Goal: Task Accomplishment & Management: Use online tool/utility

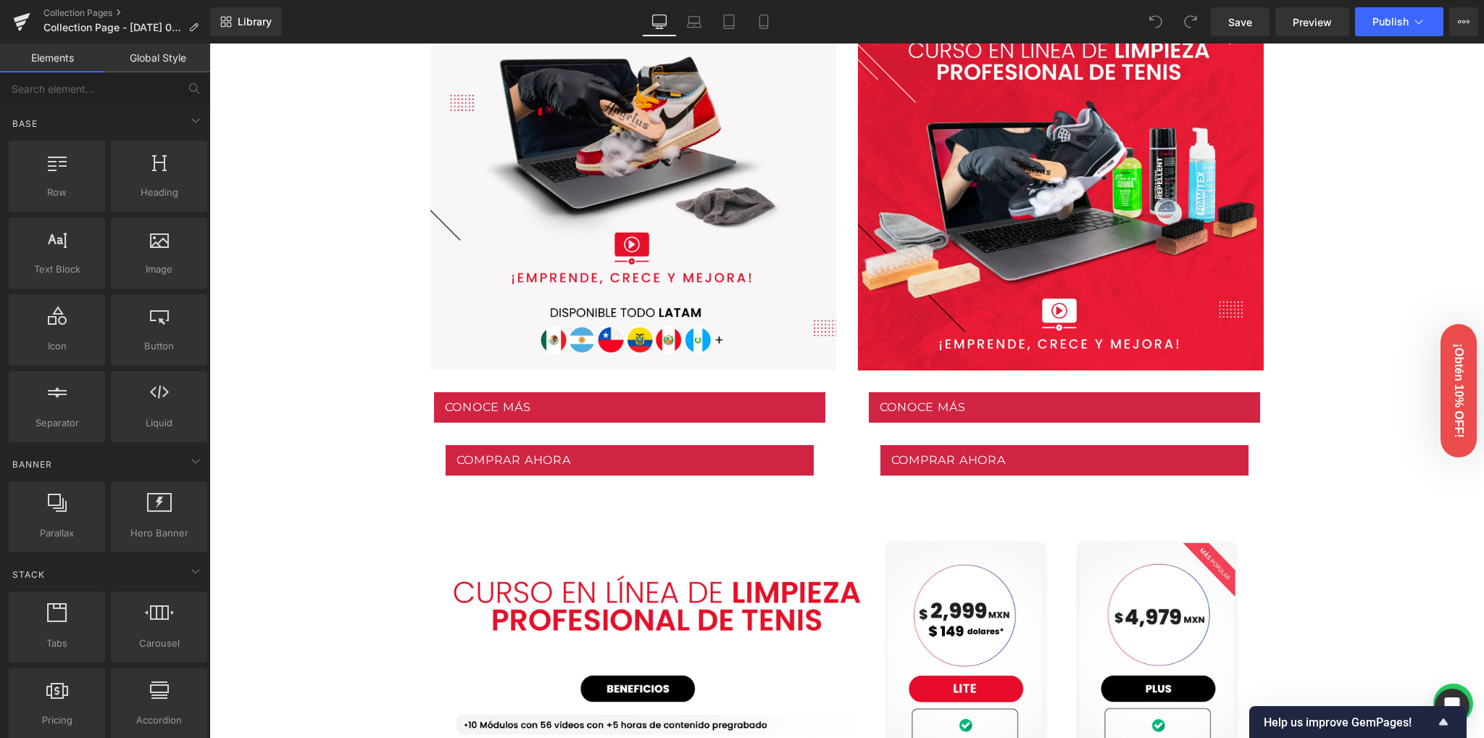
scroll to position [773, 0]
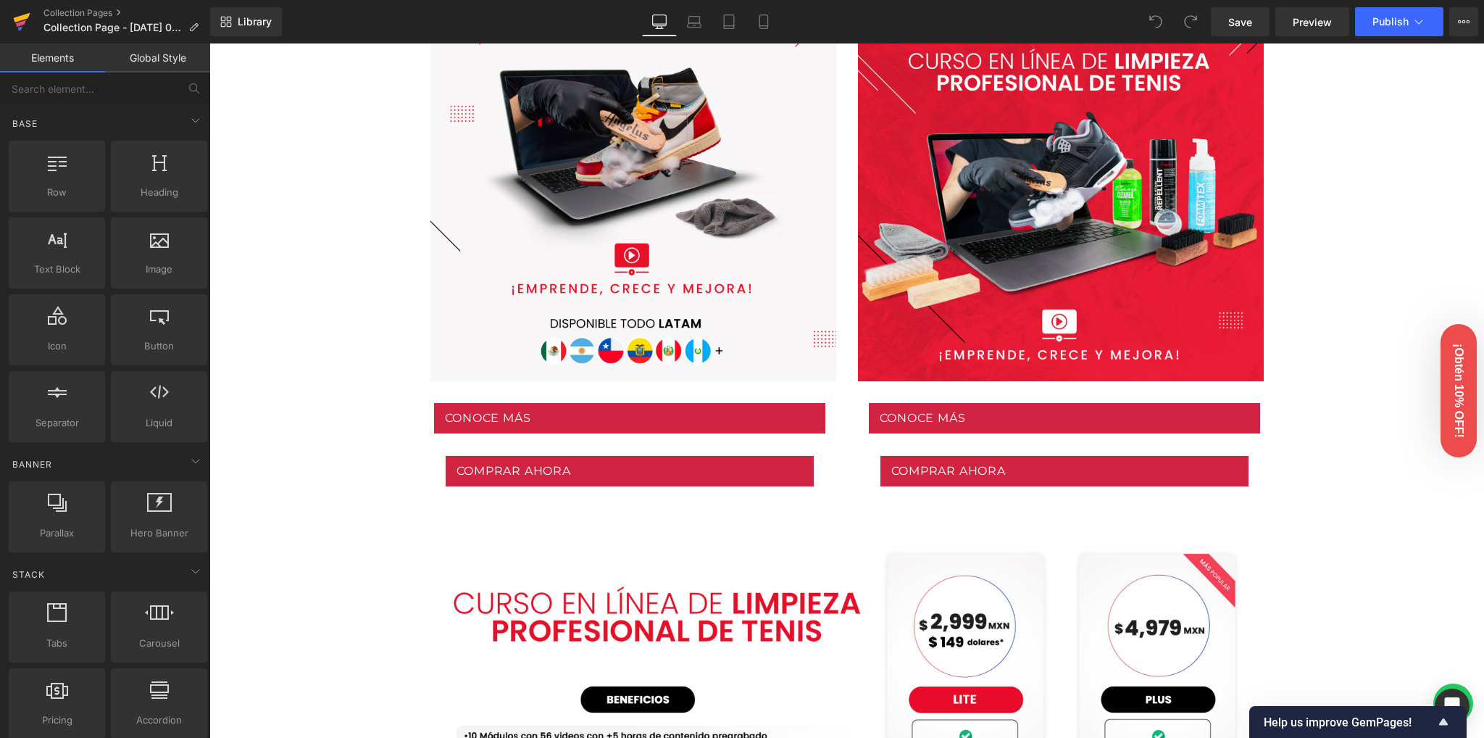
click at [21, 24] on icon at bounding box center [21, 23] width 10 height 7
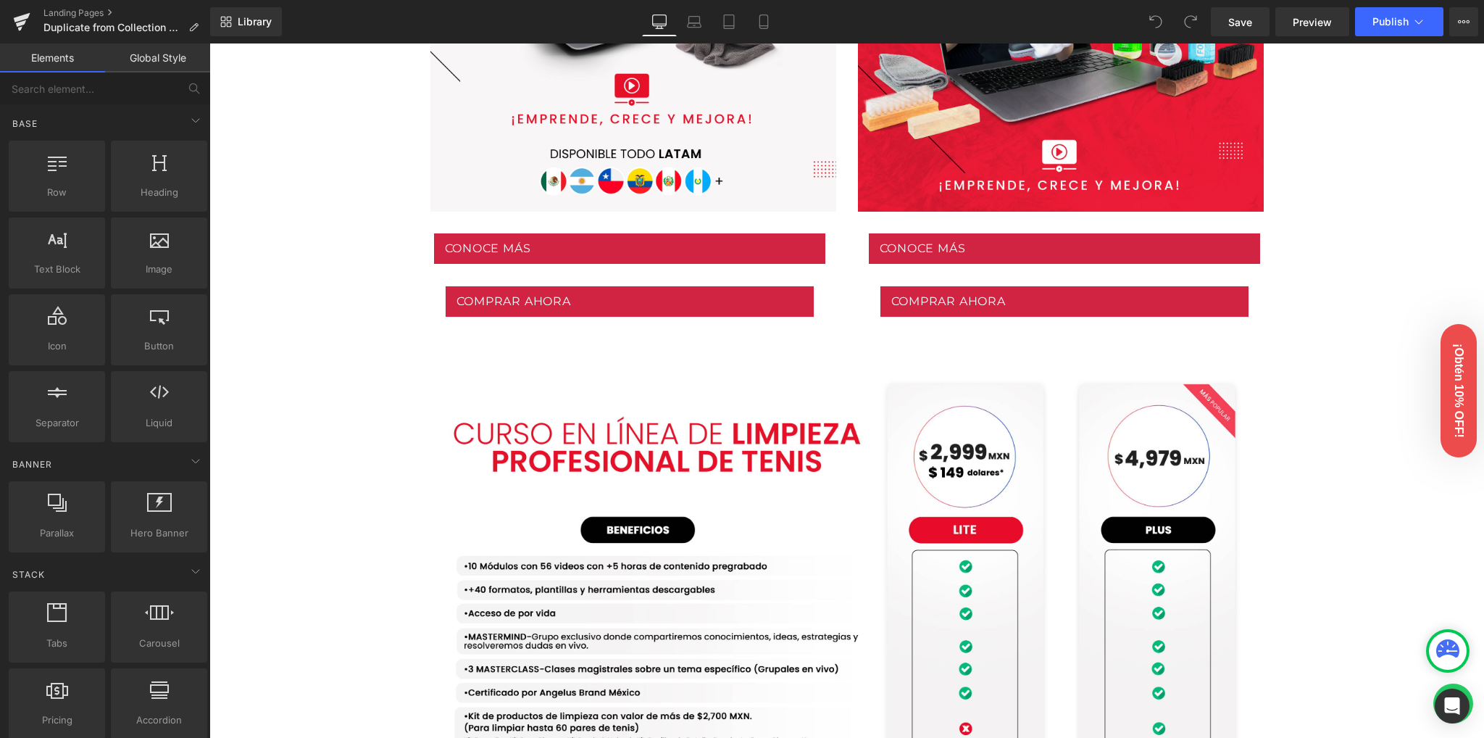
scroll to position [966, 0]
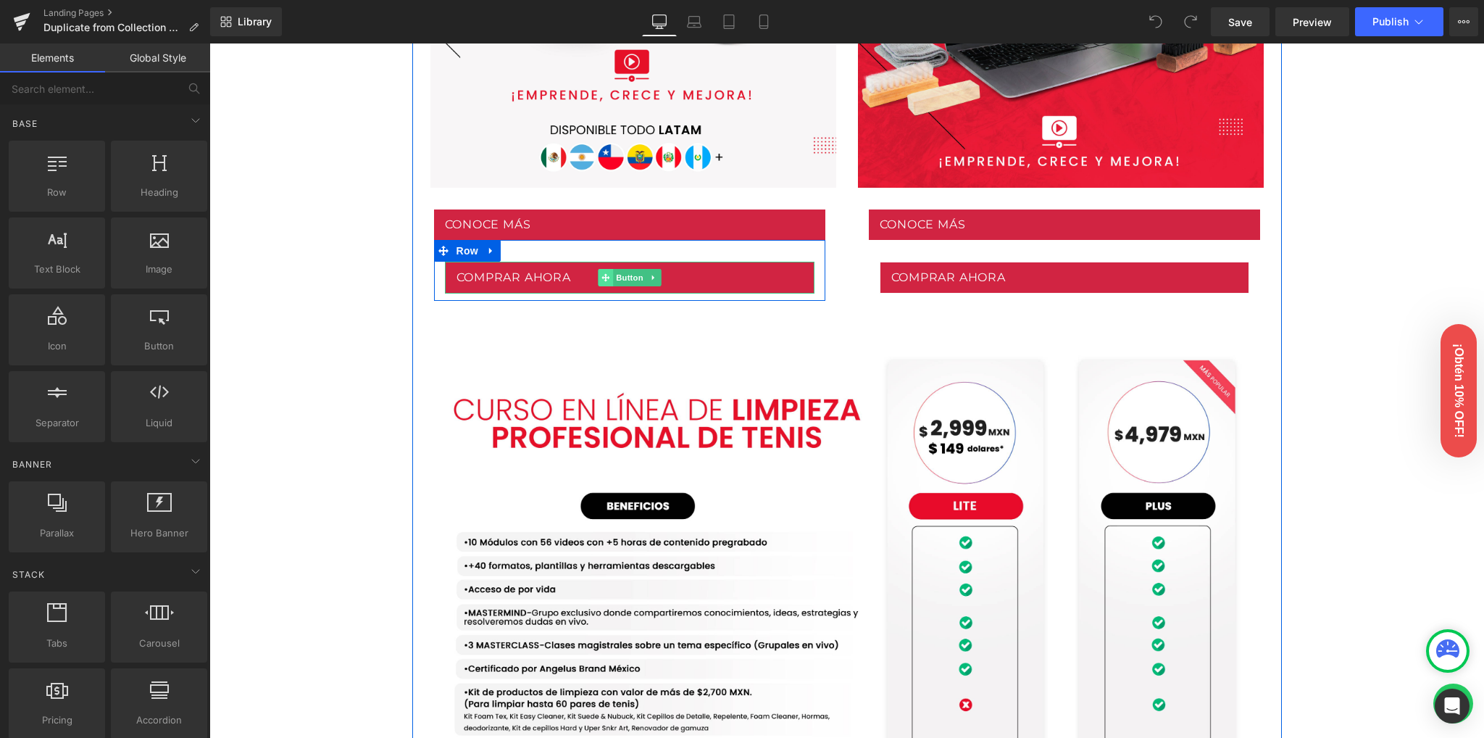
click at [604, 279] on span at bounding box center [605, 277] width 15 height 17
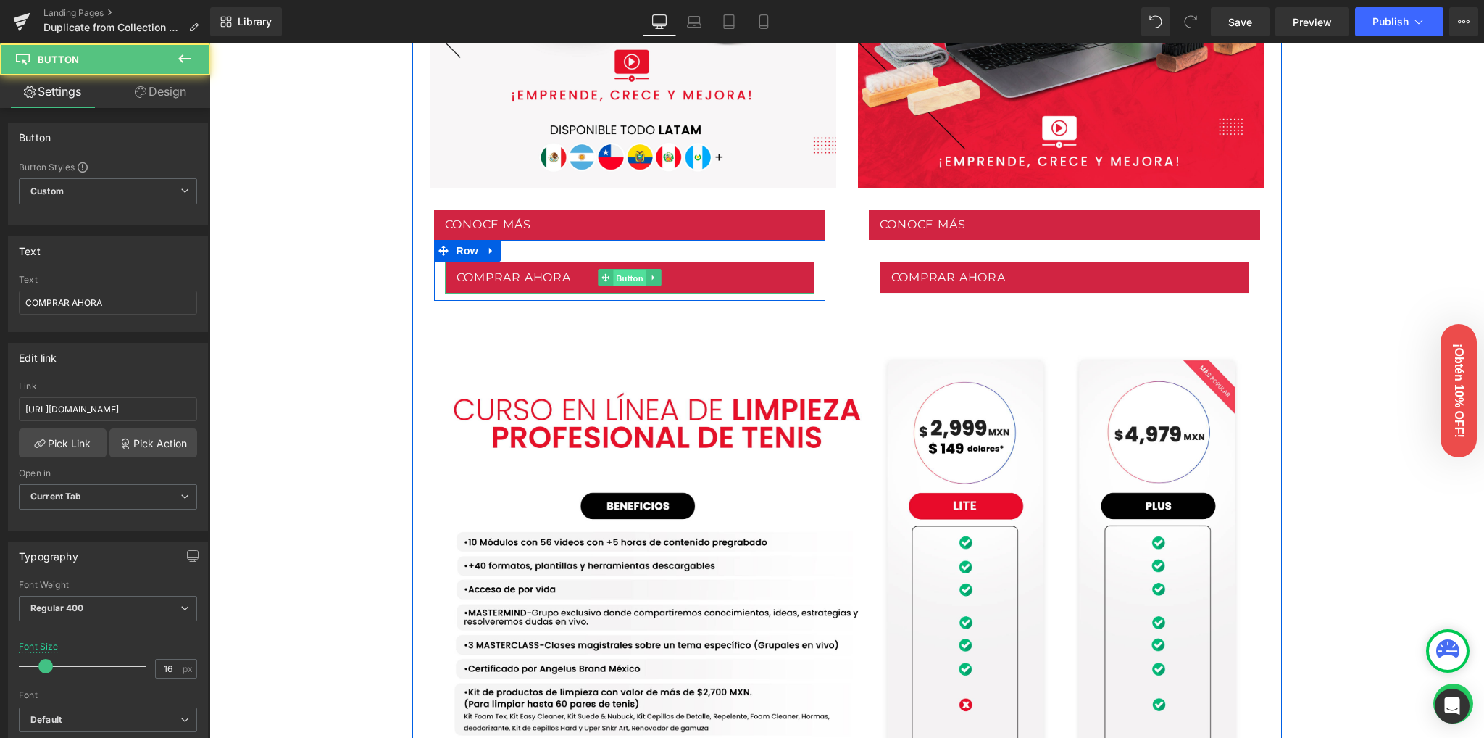
click at [616, 278] on span "Button" at bounding box center [629, 277] width 33 height 17
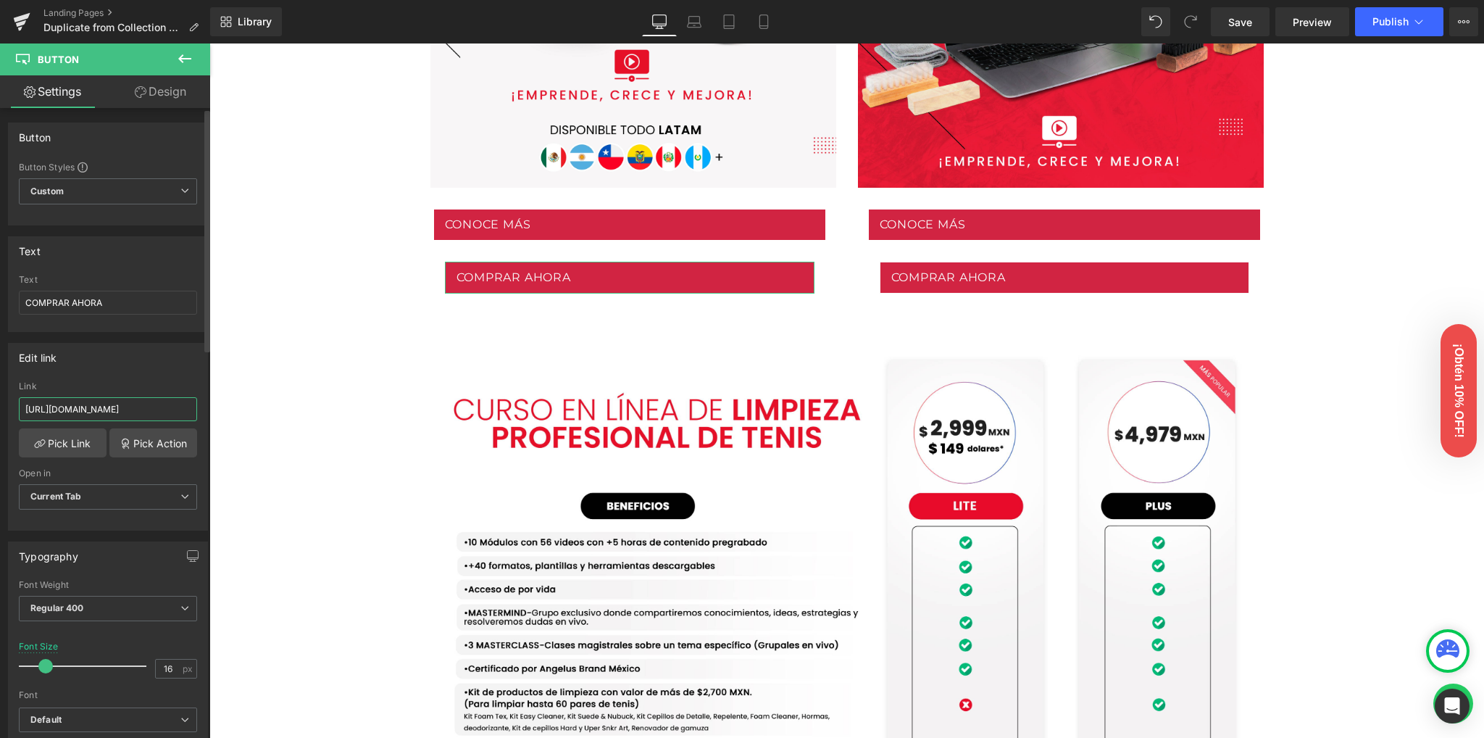
click at [144, 401] on input "[URL][DOMAIN_NAME]" at bounding box center [108, 409] width 178 height 24
paste input "9SCJIaubcJnBleK6H1s/es-mx"
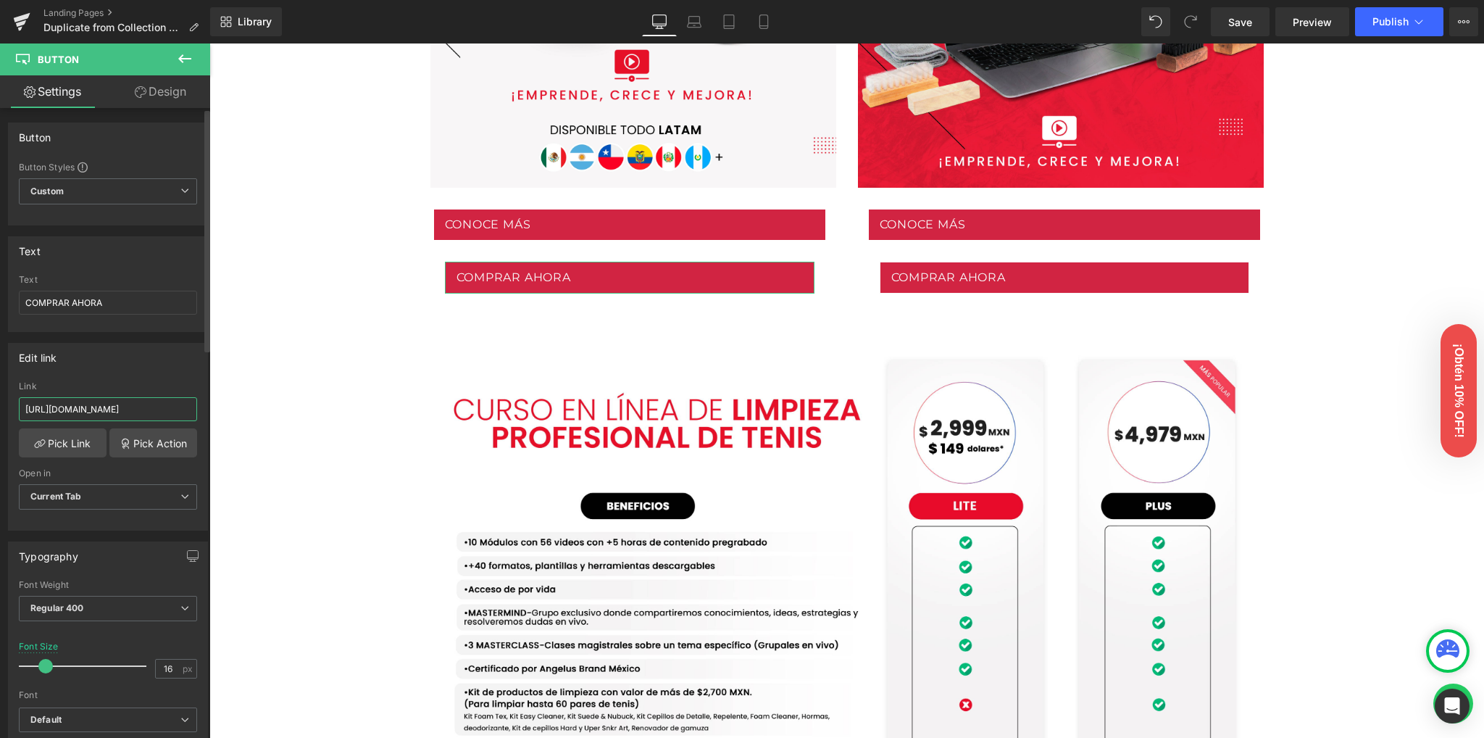
type input "[URL][DOMAIN_NAME]"
click at [136, 365] on div "Edit link" at bounding box center [108, 358] width 199 height 28
click at [1244, 20] on span "Save" at bounding box center [1240, 21] width 24 height 15
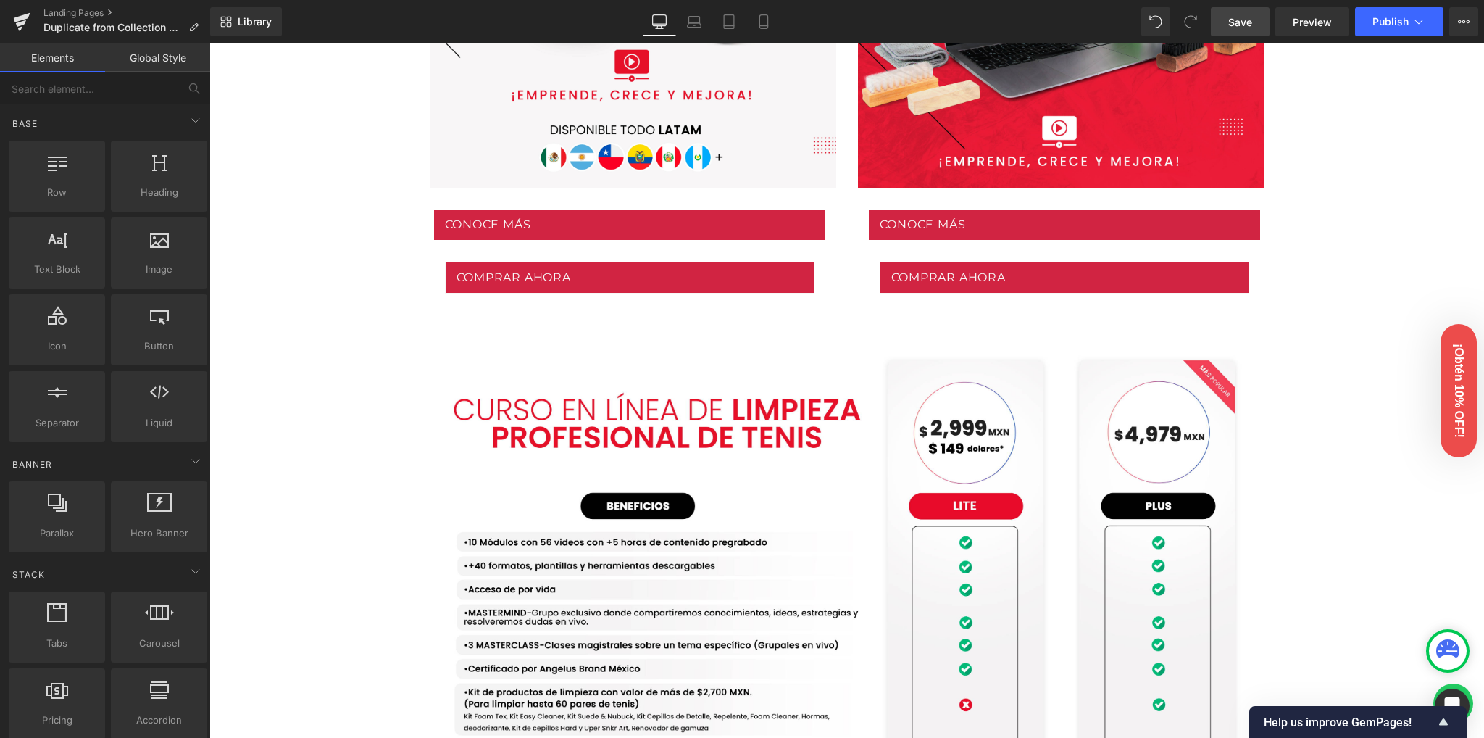
drag, startPoint x: 384, startPoint y: 360, endPoint x: 377, endPoint y: 363, distance: 7.8
drag, startPoint x: 377, startPoint y: 363, endPoint x: 304, endPoint y: 389, distance: 77.0
click at [304, 389] on div "Image Row Image Row Conoce nuestras versiones Heading Row Lite Heading Plus Hea…" at bounding box center [846, 599] width 1275 height 2790
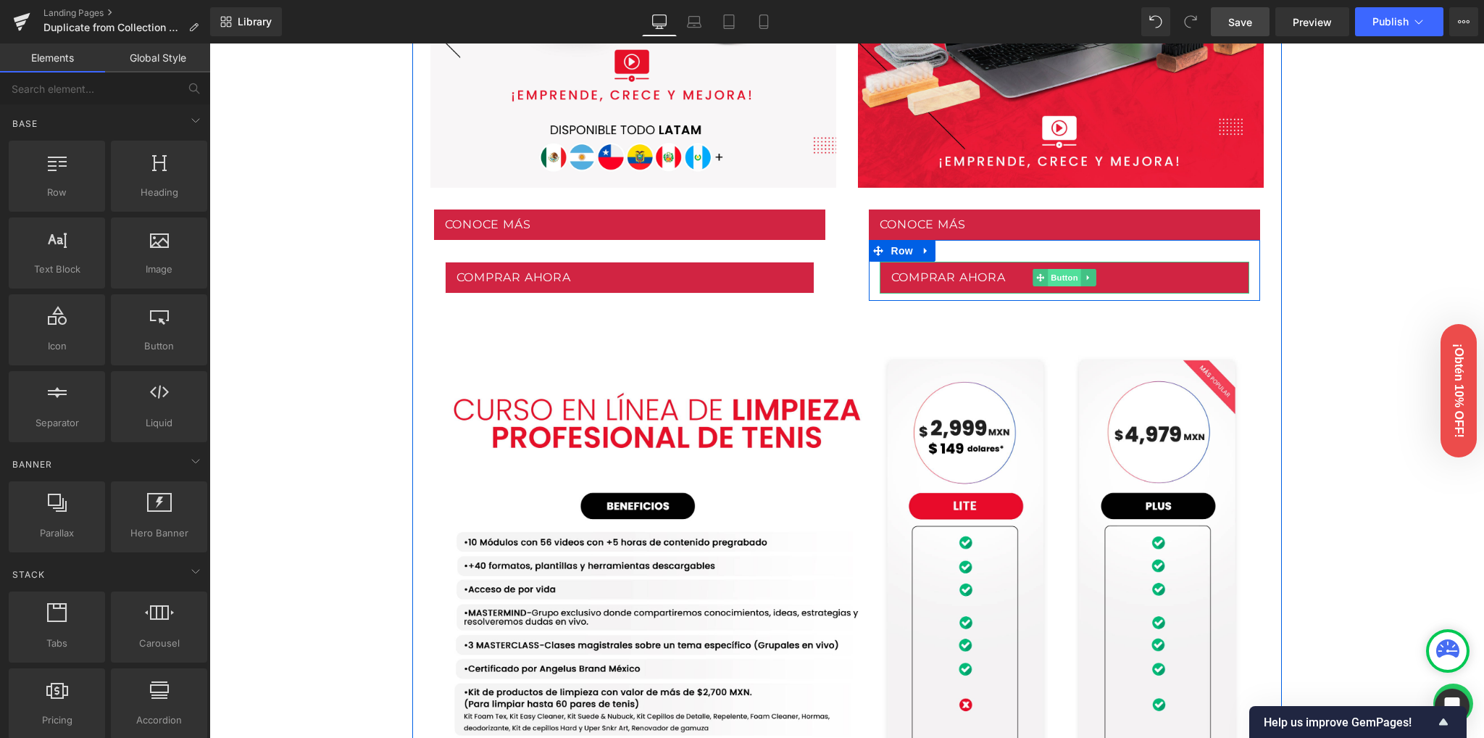
click at [1058, 273] on span "Button" at bounding box center [1064, 277] width 33 height 17
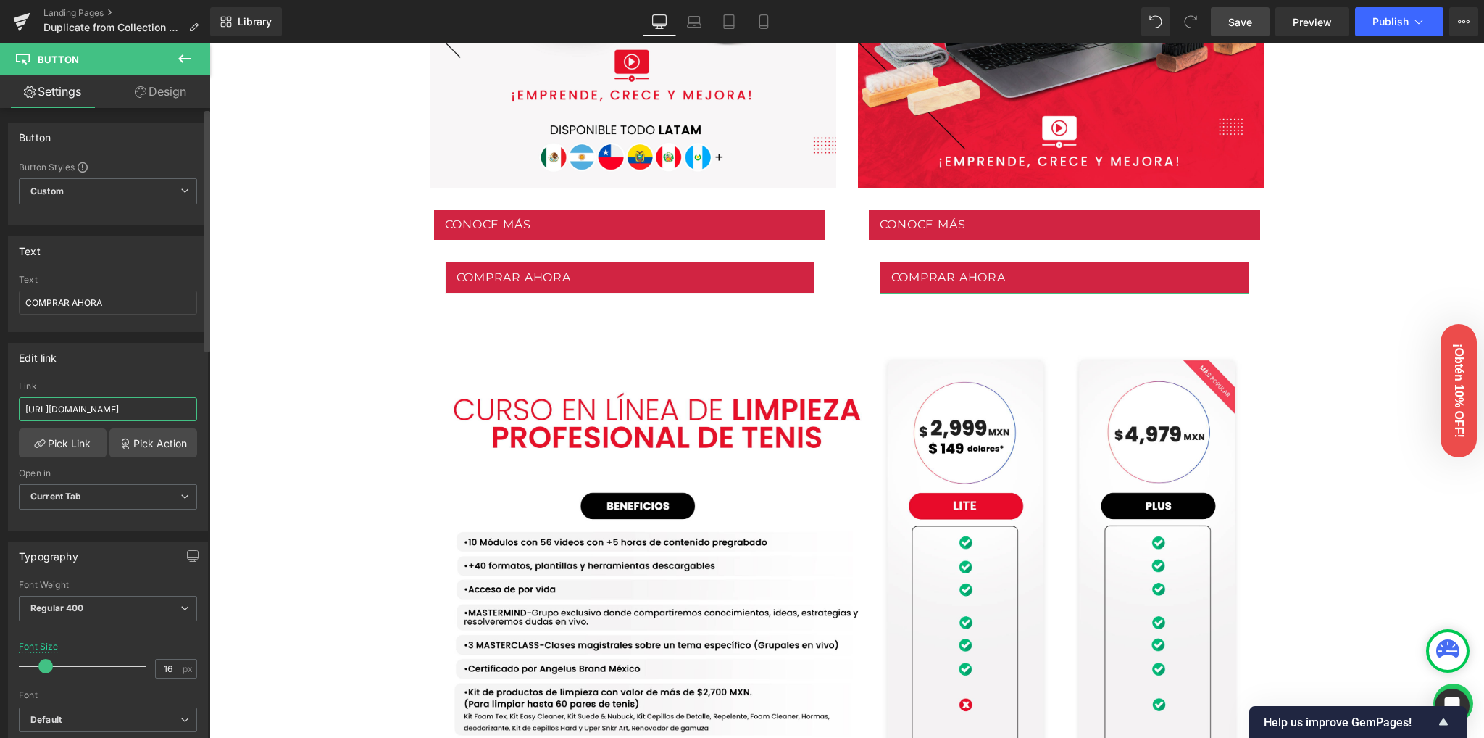
click at [118, 408] on input "https://angelusbrand.mx/checkouts/cn/hWN3YGQu3wHuMJgMlRqKbQFV/es-mx" at bounding box center [108, 409] width 178 height 24
type input "https://angelusbrand.mx/checkouts/cn/hWN3Y9SCJIaubcJnBleK6H1s/sp"
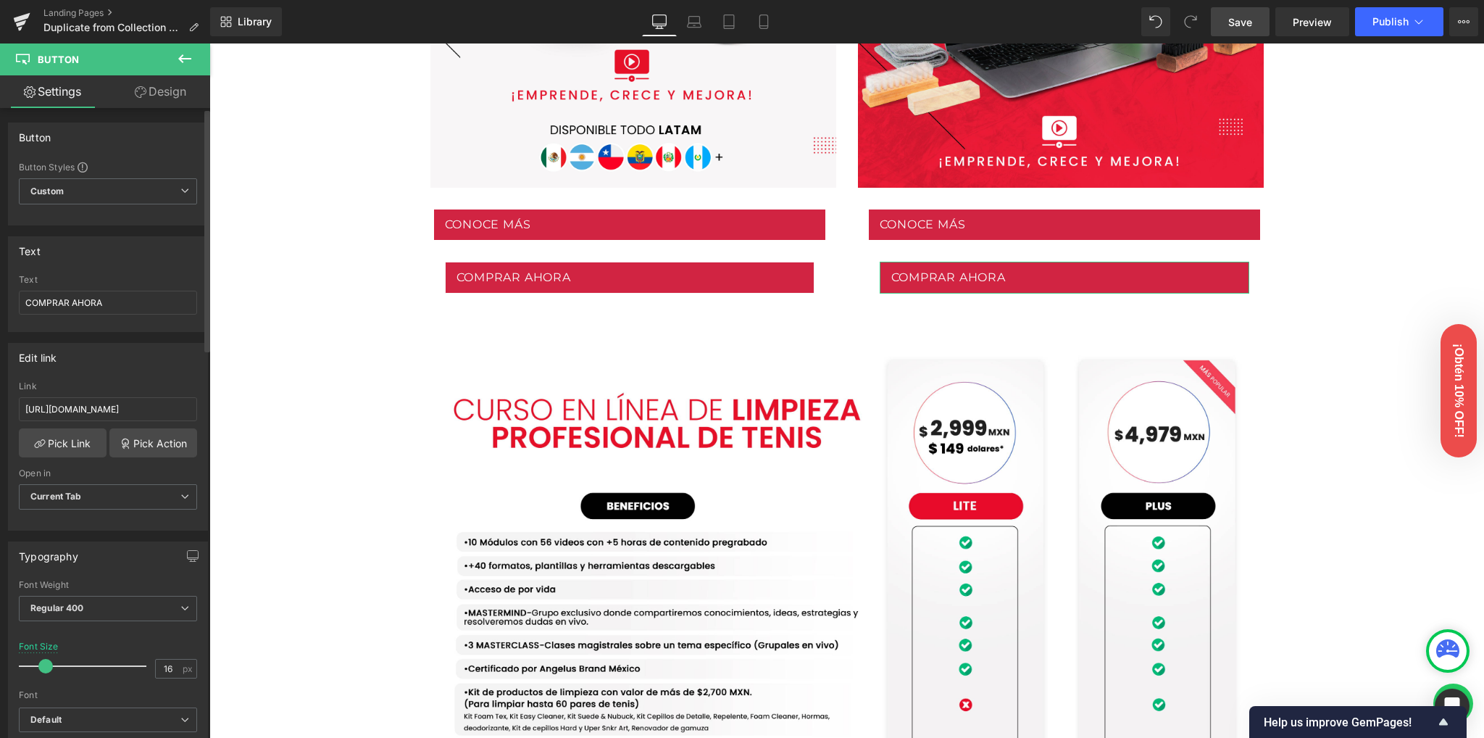
scroll to position [0, 0]
click at [124, 370] on div "Edit link https://angelusbrand.mx/checkouts/cn/hWN3Y9SCJIaubcJnBleK6H1s/sp Link…" at bounding box center [108, 437] width 200 height 188
click at [1243, 14] on span "Save" at bounding box center [1240, 21] width 24 height 15
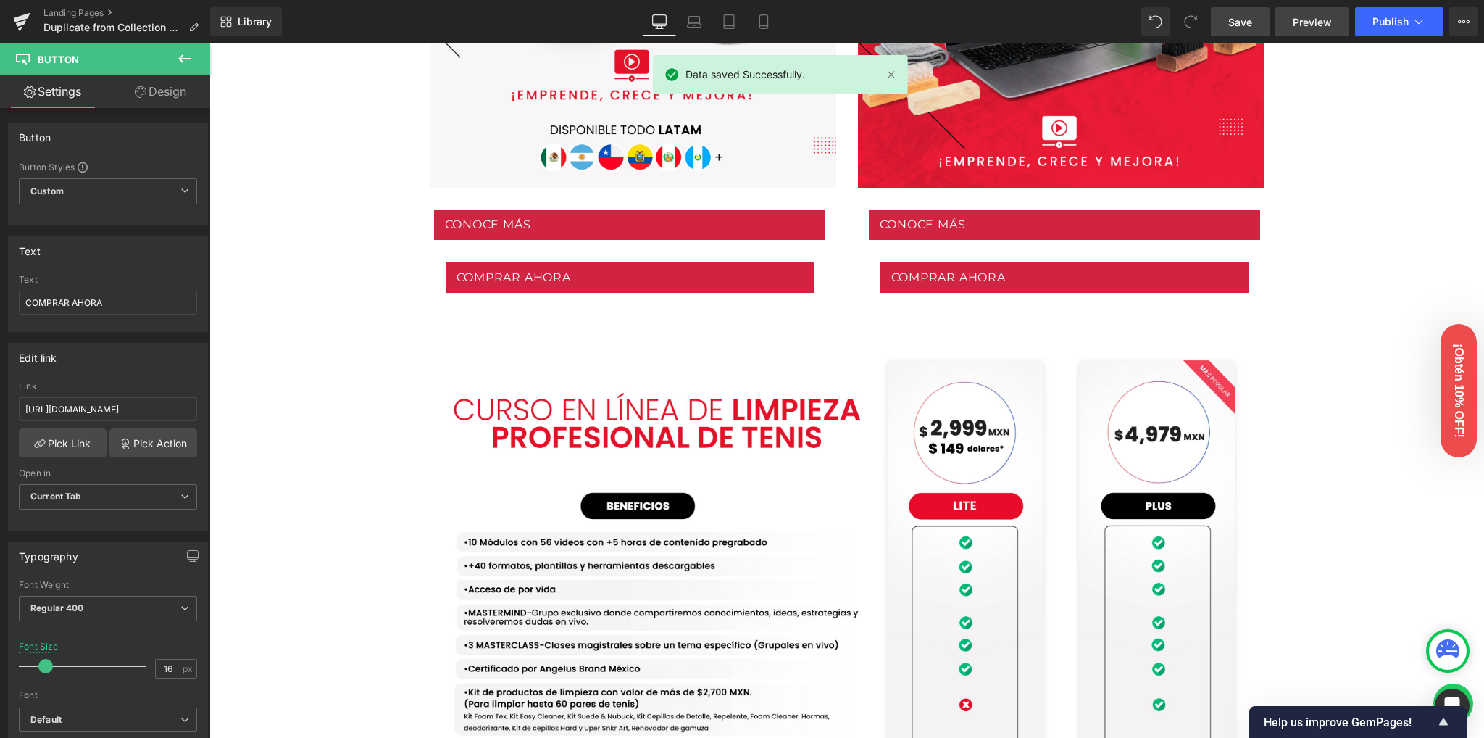
click at [1305, 27] on span "Preview" at bounding box center [1312, 21] width 39 height 15
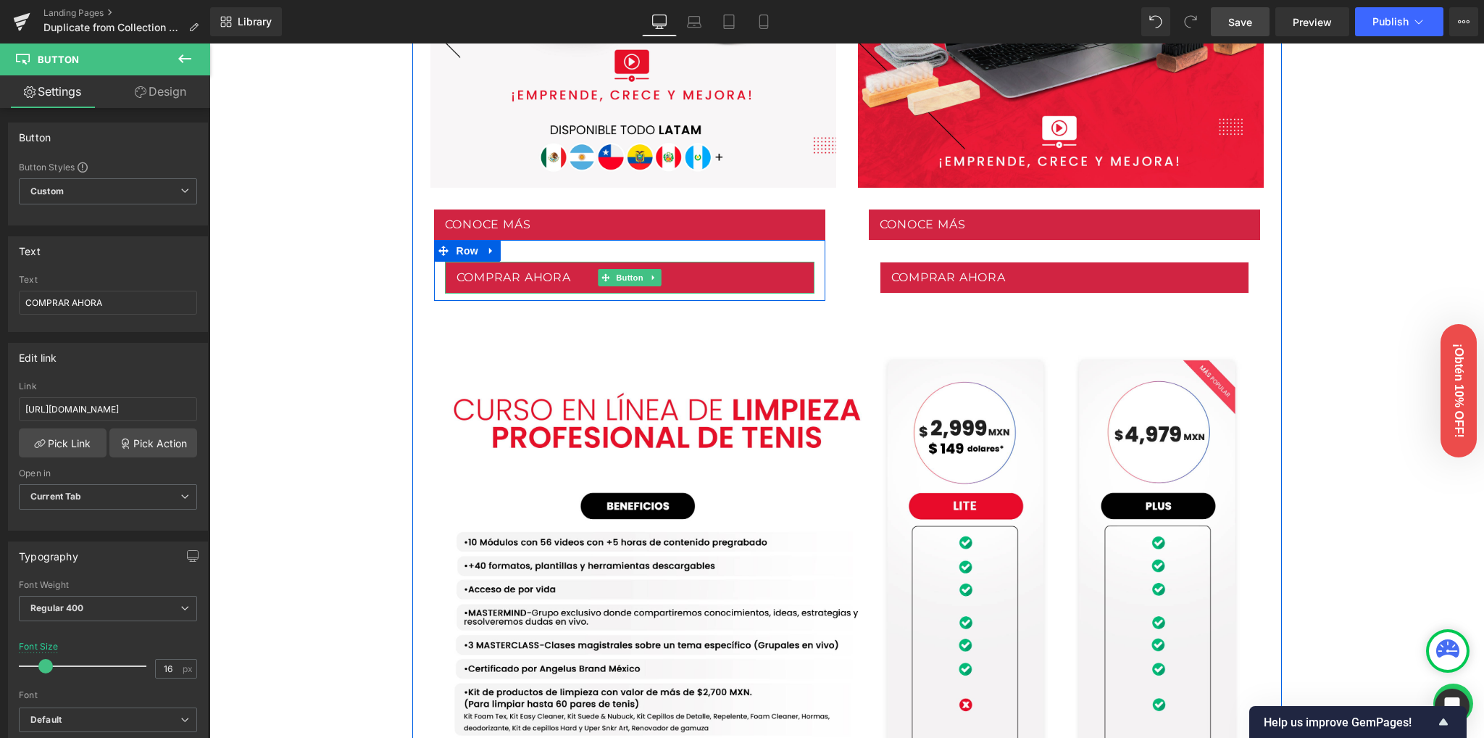
click at [568, 280] on link "COMPRAR AHORA" at bounding box center [630, 278] width 370 height 32
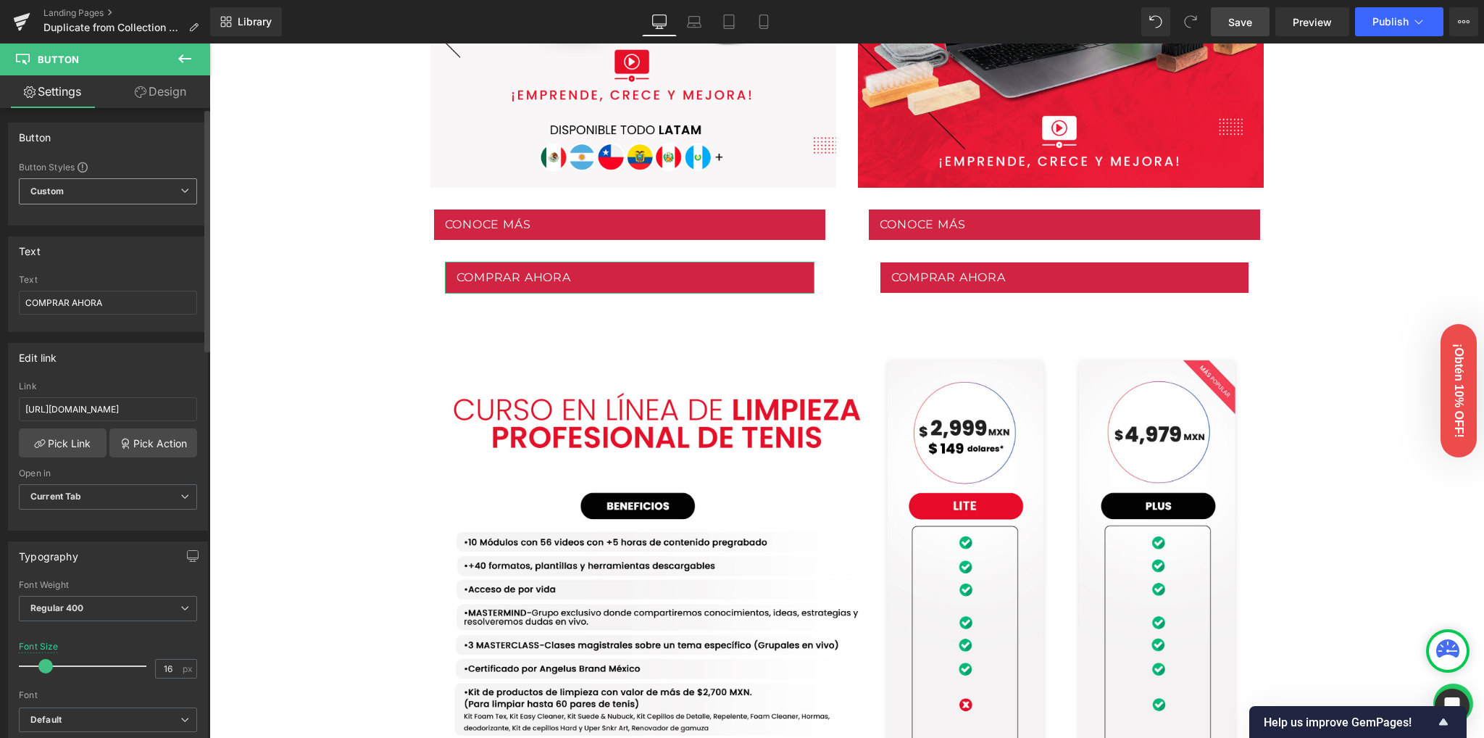
click at [146, 199] on span "Custom" at bounding box center [108, 191] width 178 height 26
click at [133, 253] on div "Button" at bounding box center [137, 254] width 57 height 10
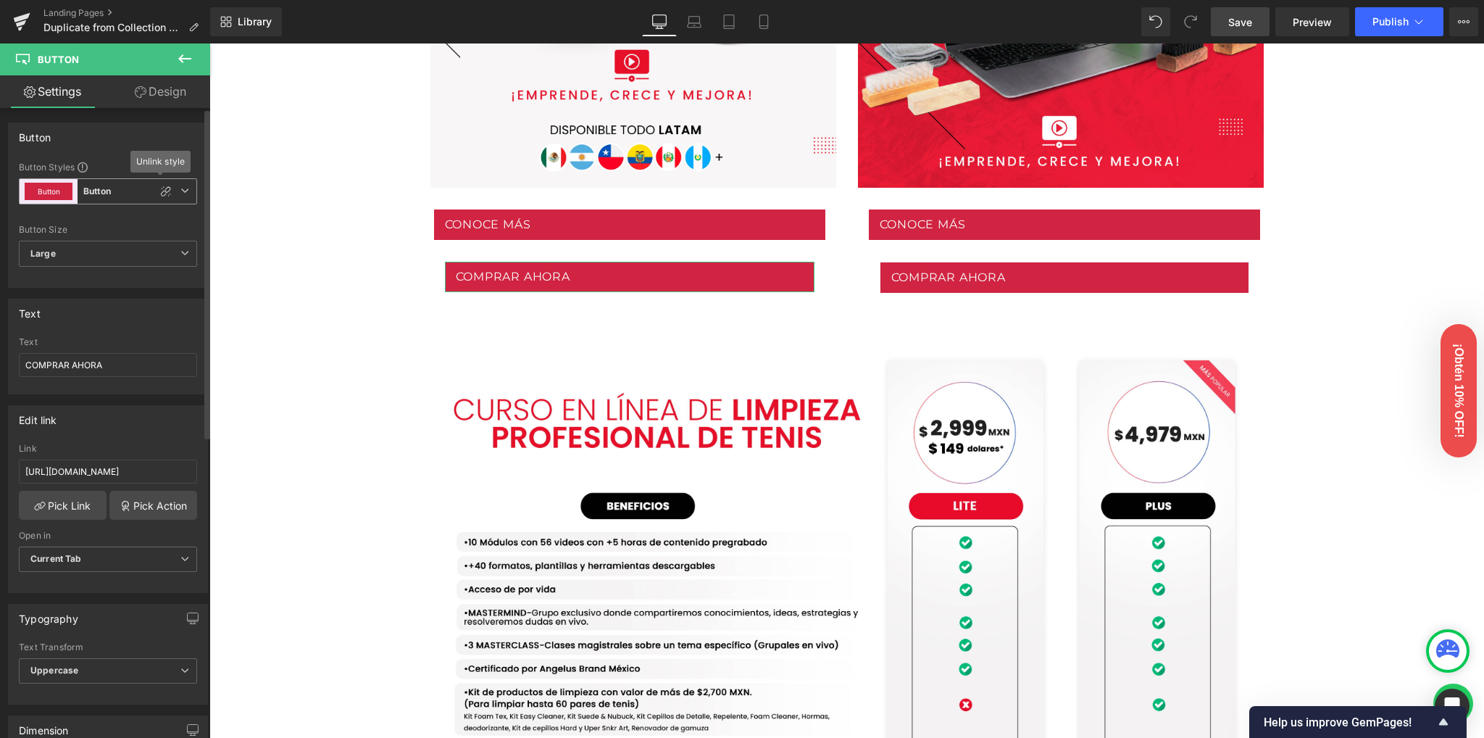
click at [182, 186] on icon at bounding box center [184, 190] width 9 height 9
click at [182, 186] on icon at bounding box center [179, 190] width 9 height 9
click at [163, 189] on icon at bounding box center [166, 191] width 10 height 10
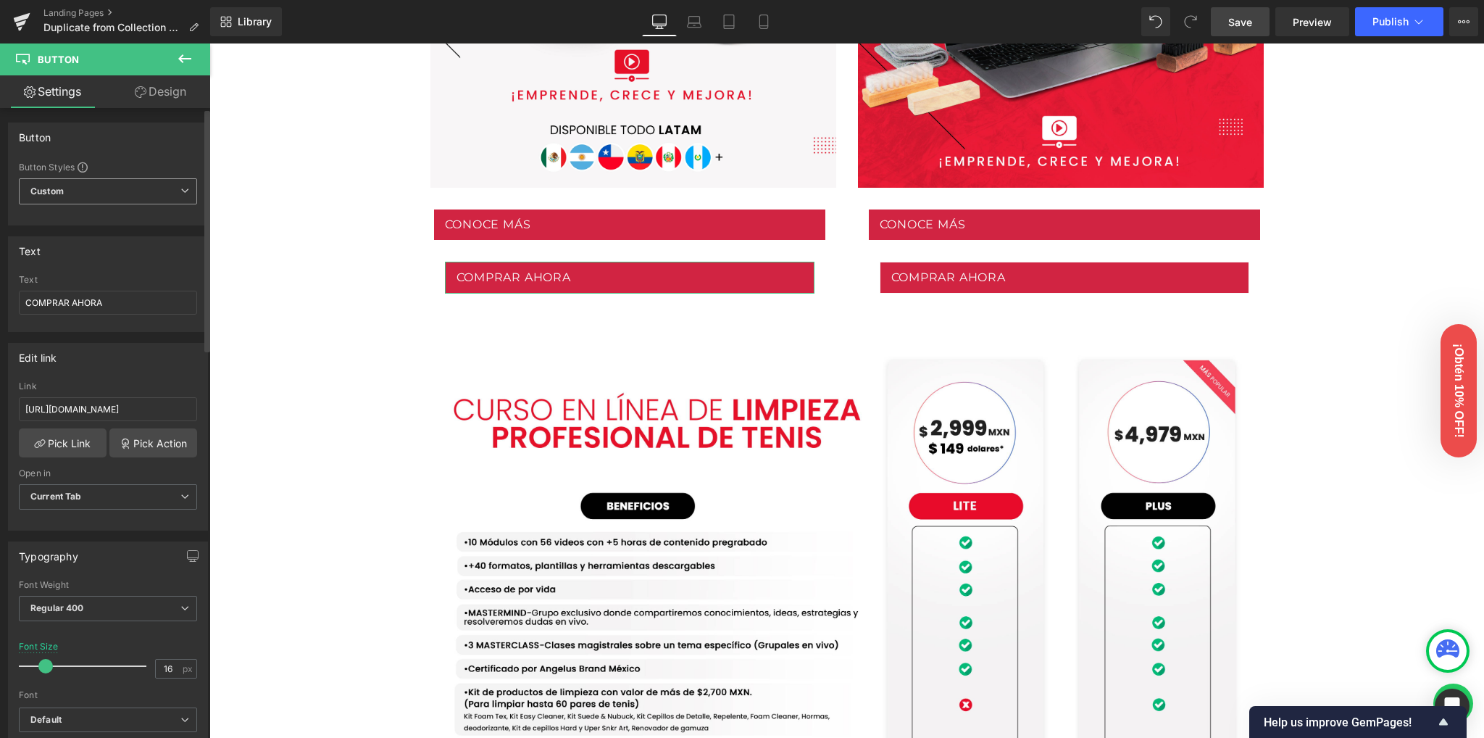
click at [115, 195] on span "Custom" at bounding box center [108, 191] width 178 height 26
click at [115, 195] on span "Custom" at bounding box center [105, 191] width 172 height 26
click at [65, 446] on link "Pick Link" at bounding box center [63, 442] width 88 height 29
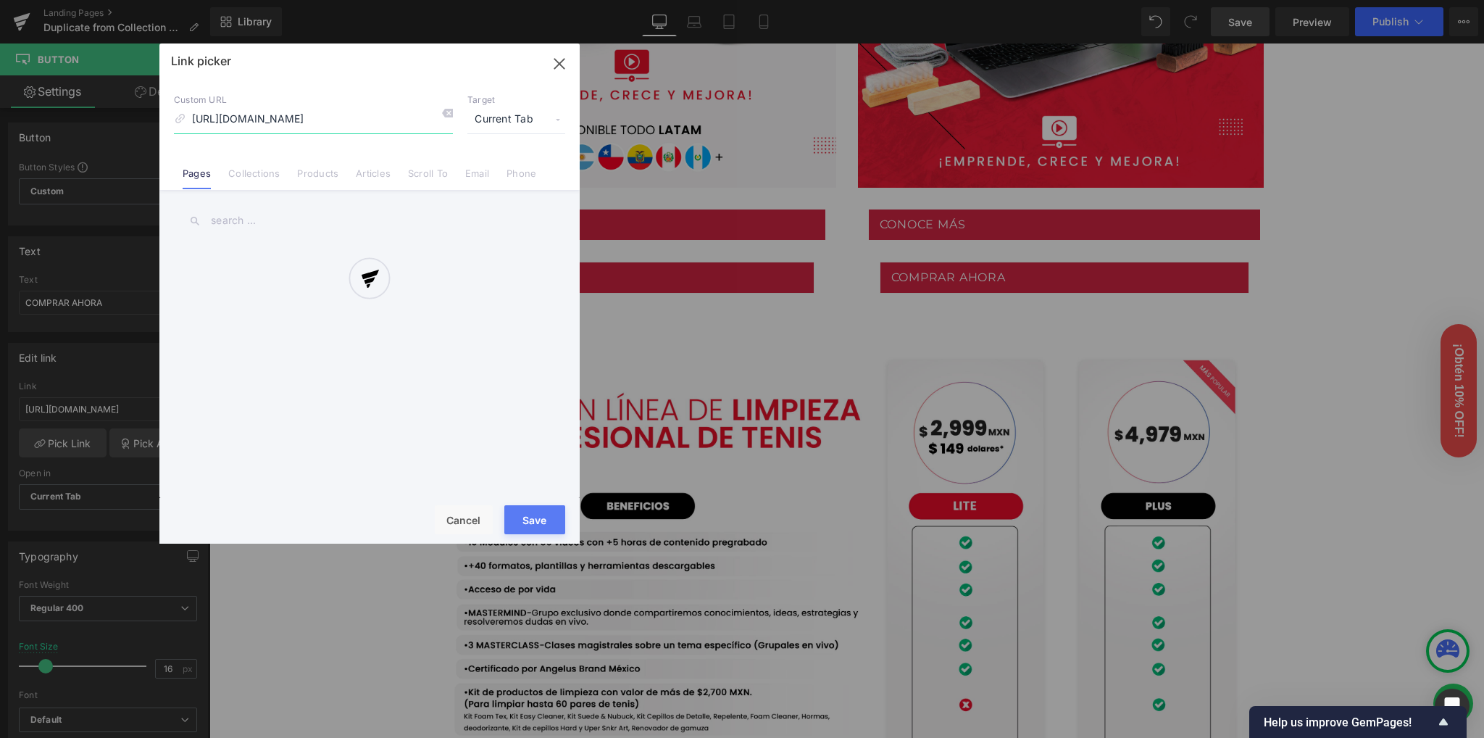
scroll to position [0, 116]
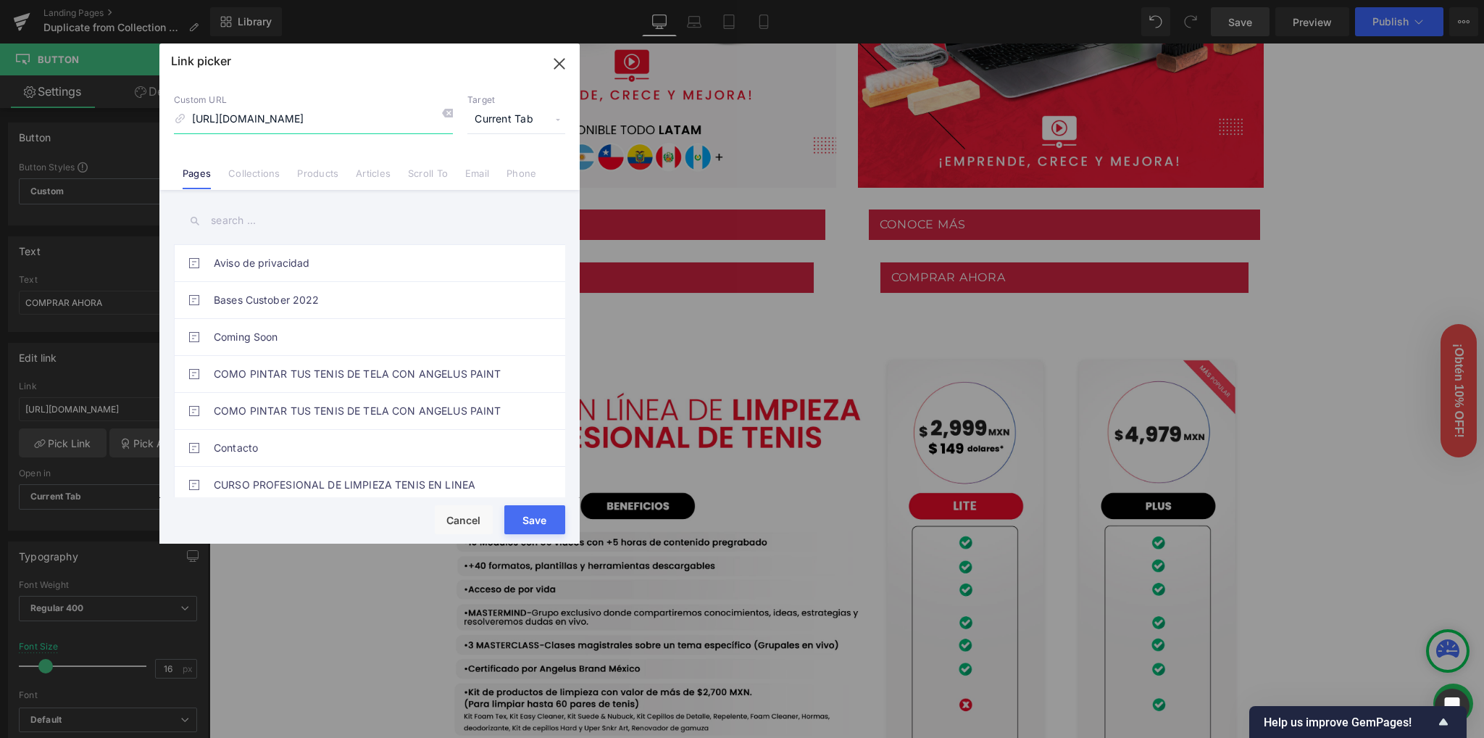
drag, startPoint x: 360, startPoint y: 118, endPoint x: 511, endPoint y: 117, distance: 150.8
click at [511, 117] on div "Custom URL https://angelusbrand.mx/checkouts/cn/hWN3Y9SCJIaubcJnBleK6H1s/es-mx …" at bounding box center [369, 113] width 391 height 39
drag, startPoint x: 273, startPoint y: 120, endPoint x: 446, endPoint y: 123, distance: 173.3
click at [487, 128] on div "Custom URL https://angelusbrand.mx/checkouts/IaubcJnBleK6H1s/es-mxcn/hWN3Y9SCJ …" at bounding box center [369, 113] width 391 height 39
click at [362, 73] on div "Link picker" at bounding box center [369, 61] width 420 height 36
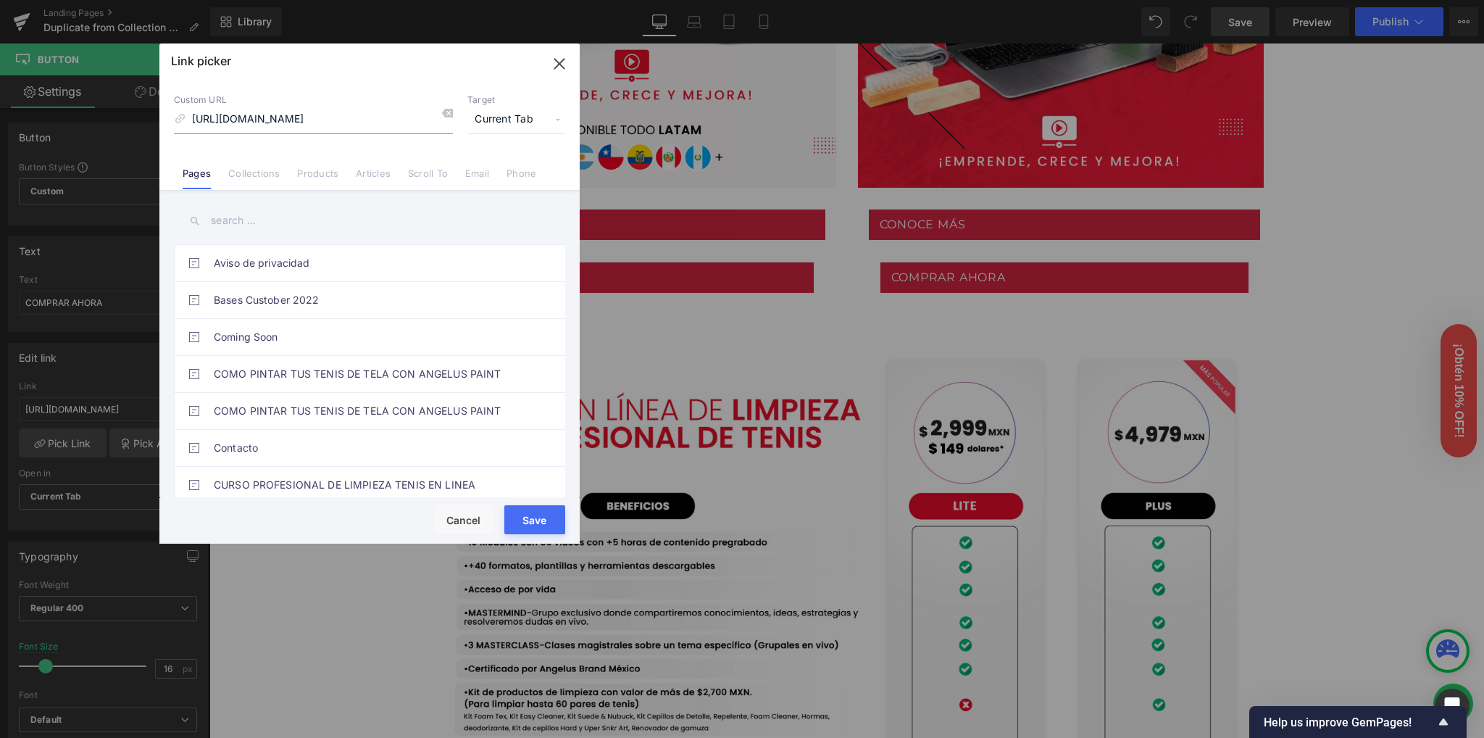
type input "https://angelusbrand.mx/checkouts/IaubcJnBleK6H1s/es-mxcn/hWN3Y9SCJ"
click at [391, 76] on div "Link picker" at bounding box center [369, 61] width 420 height 36
click at [504, 119] on span "Current Tab" at bounding box center [516, 120] width 98 height 28
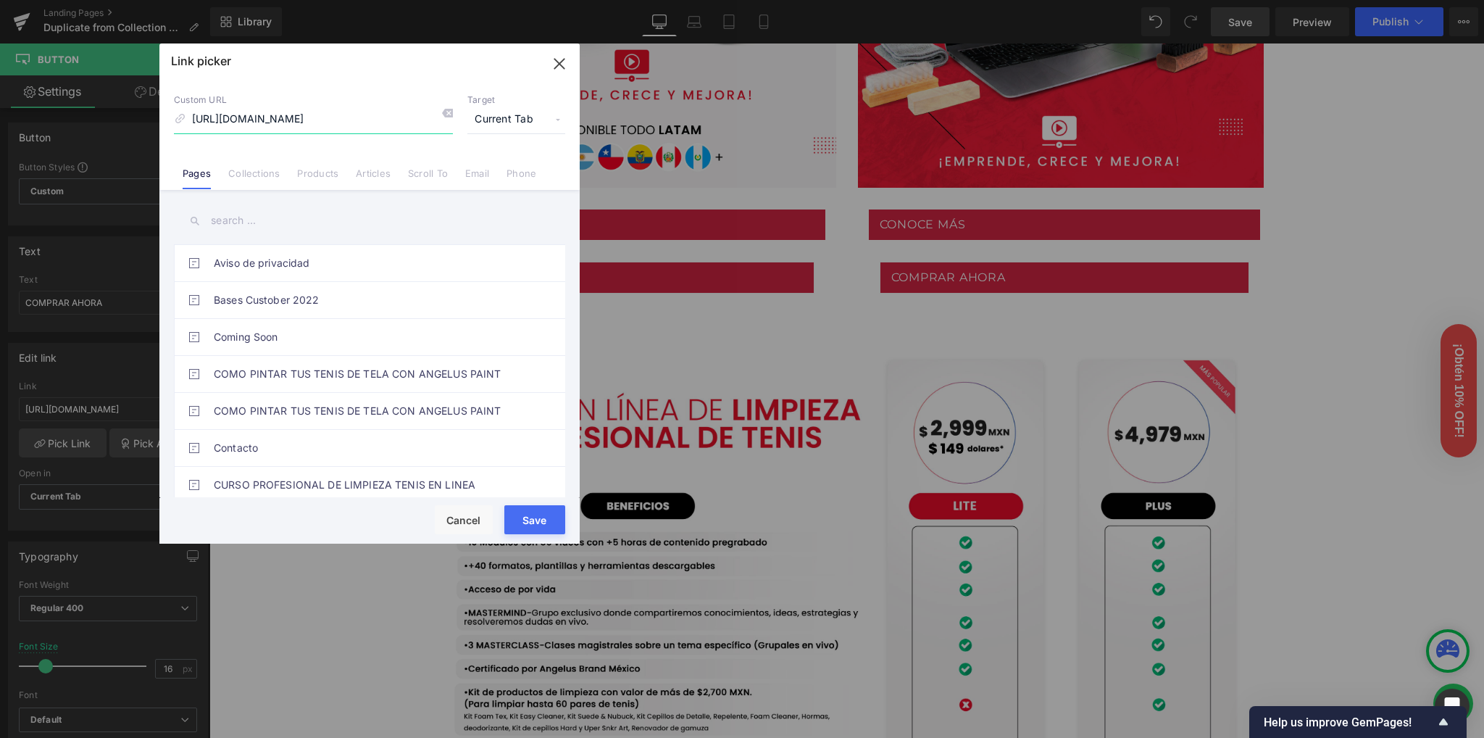
click at [380, 119] on input "https://angelusbrand.mx/checkouts/IaubcJnBleK6H1s/es-mxcn/hWN3Y9SCJ" at bounding box center [313, 120] width 279 height 28
click at [380, 118] on input "https://angelusbrand.mx/checkouts/IaubcJnBleK6H1s/es-mxcn/hWN3Y9SCJ" at bounding box center [313, 120] width 279 height 28
click at [322, 75] on div "Link picker" at bounding box center [369, 61] width 420 height 36
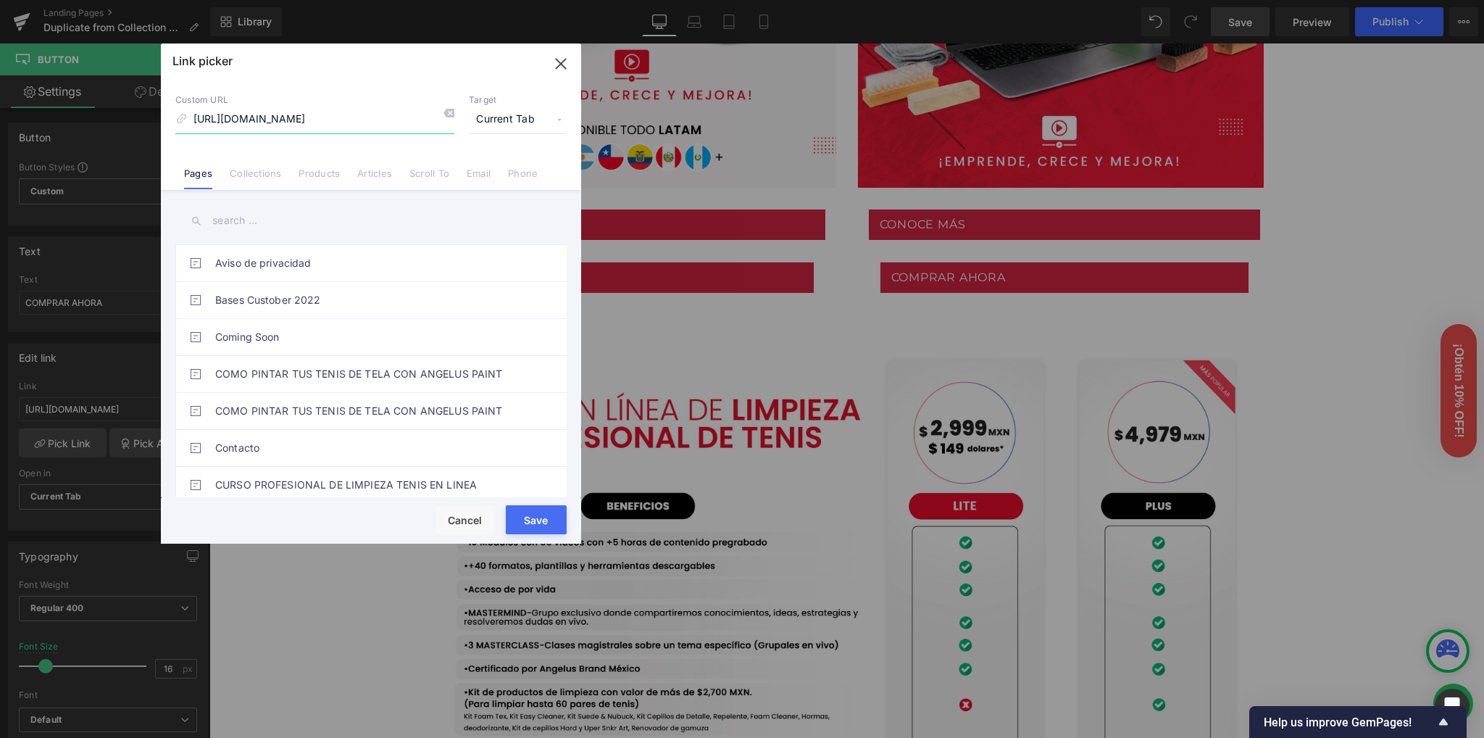
drag, startPoint x: 322, startPoint y: 75, endPoint x: 292, endPoint y: 65, distance: 31.6
click at [292, 65] on div "Link picker" at bounding box center [371, 61] width 420 height 36
click at [563, 57] on icon "button" at bounding box center [560, 63] width 23 height 23
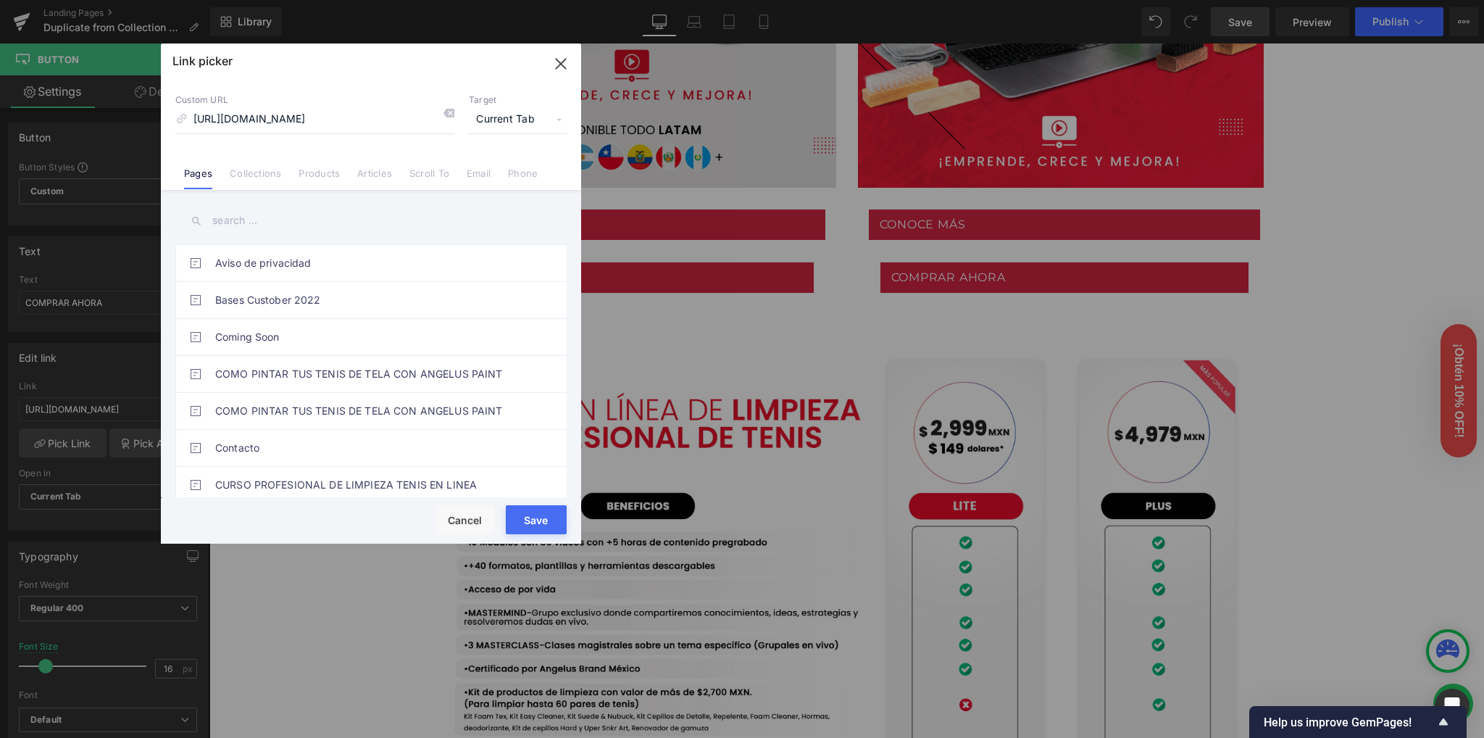
type input "https://angelusbrand.mx/checkouts/IaubcJnBleK6H1s/es-mxcn/hWN3Y9SCJ"
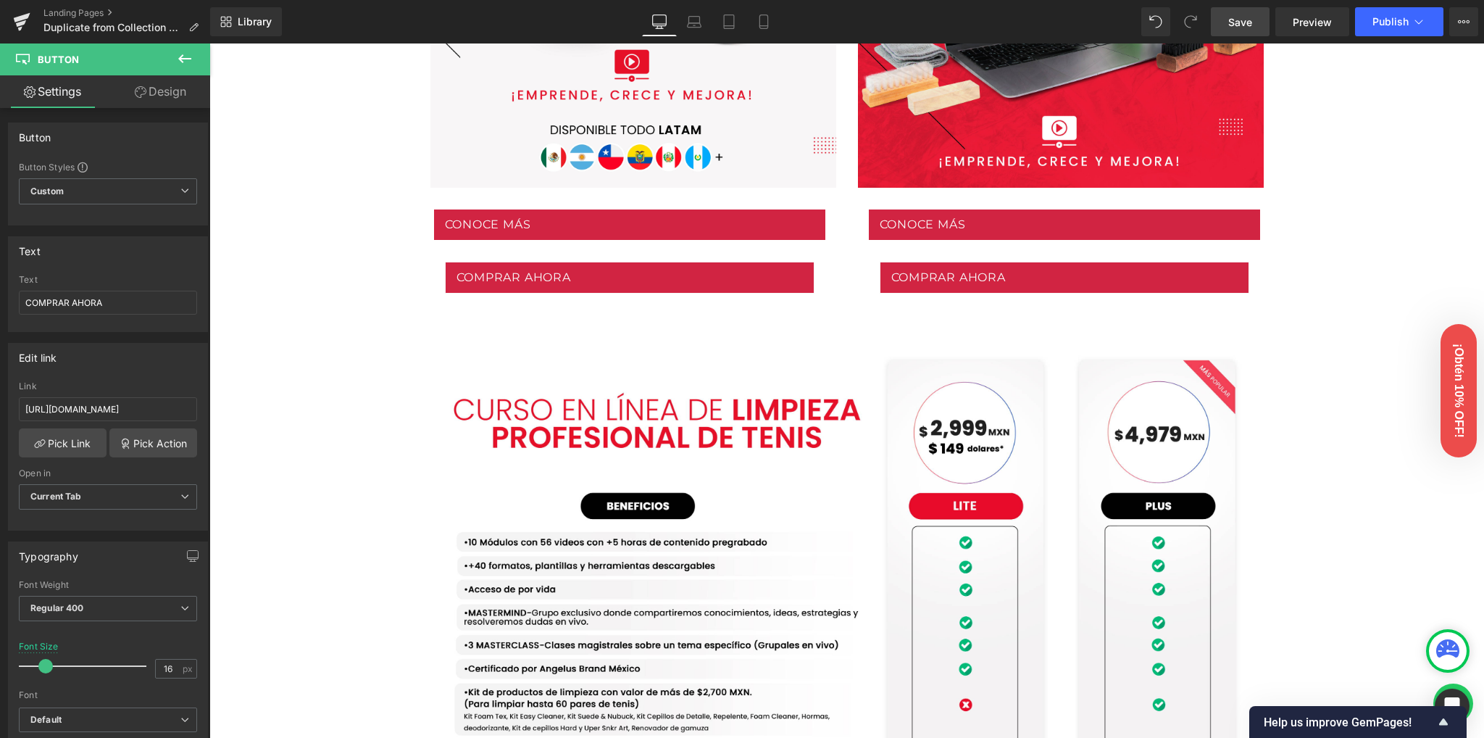
click at [429, 11] on div "Library Desktop Desktop Laptop Tablet Mobile Save Preview Publish Scheduled Vie…" at bounding box center [847, 21] width 1274 height 29
click at [1252, 22] on span "Save" at bounding box center [1240, 21] width 24 height 15
